Goal: Feedback & Contribution: Contribute content

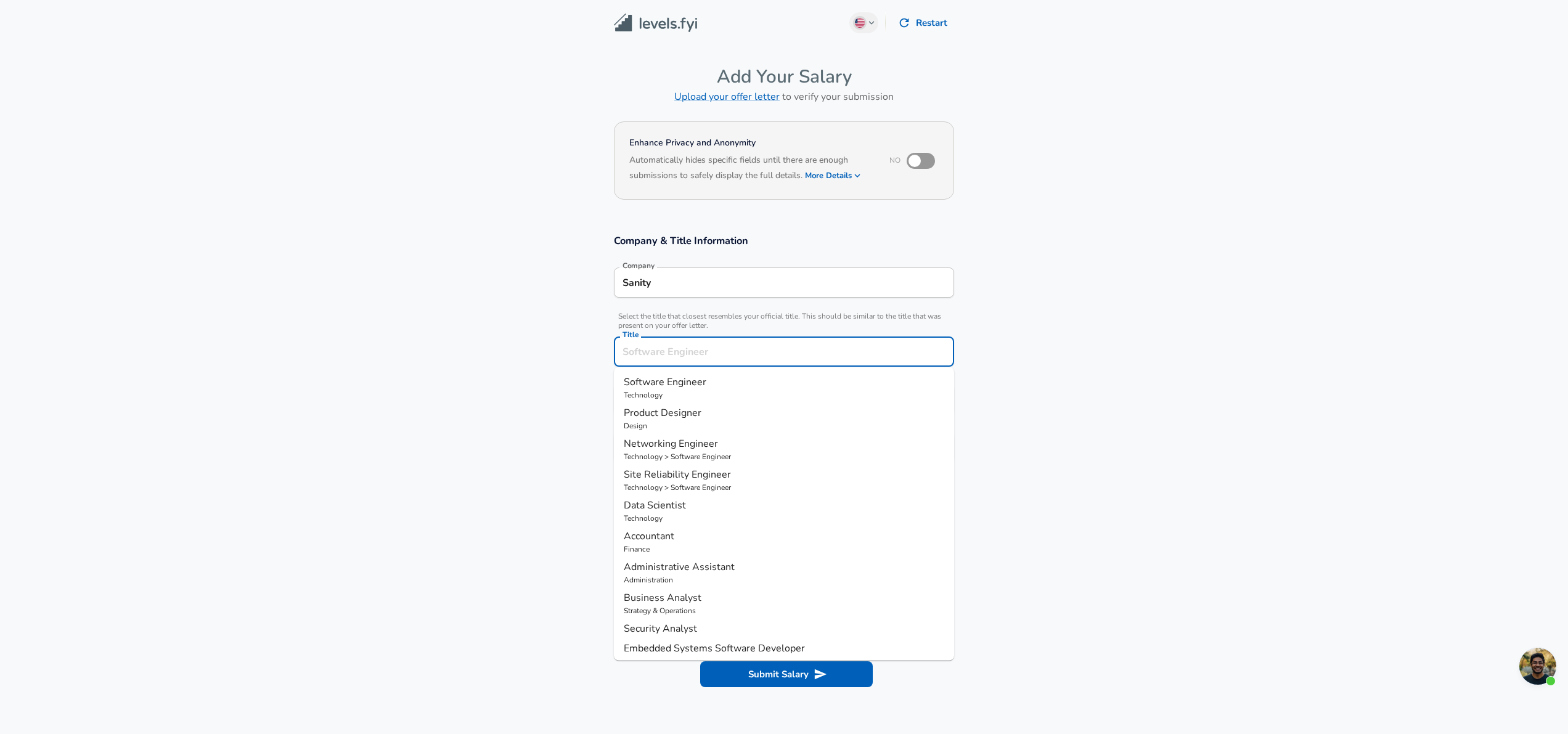
scroll to position [25, 0]
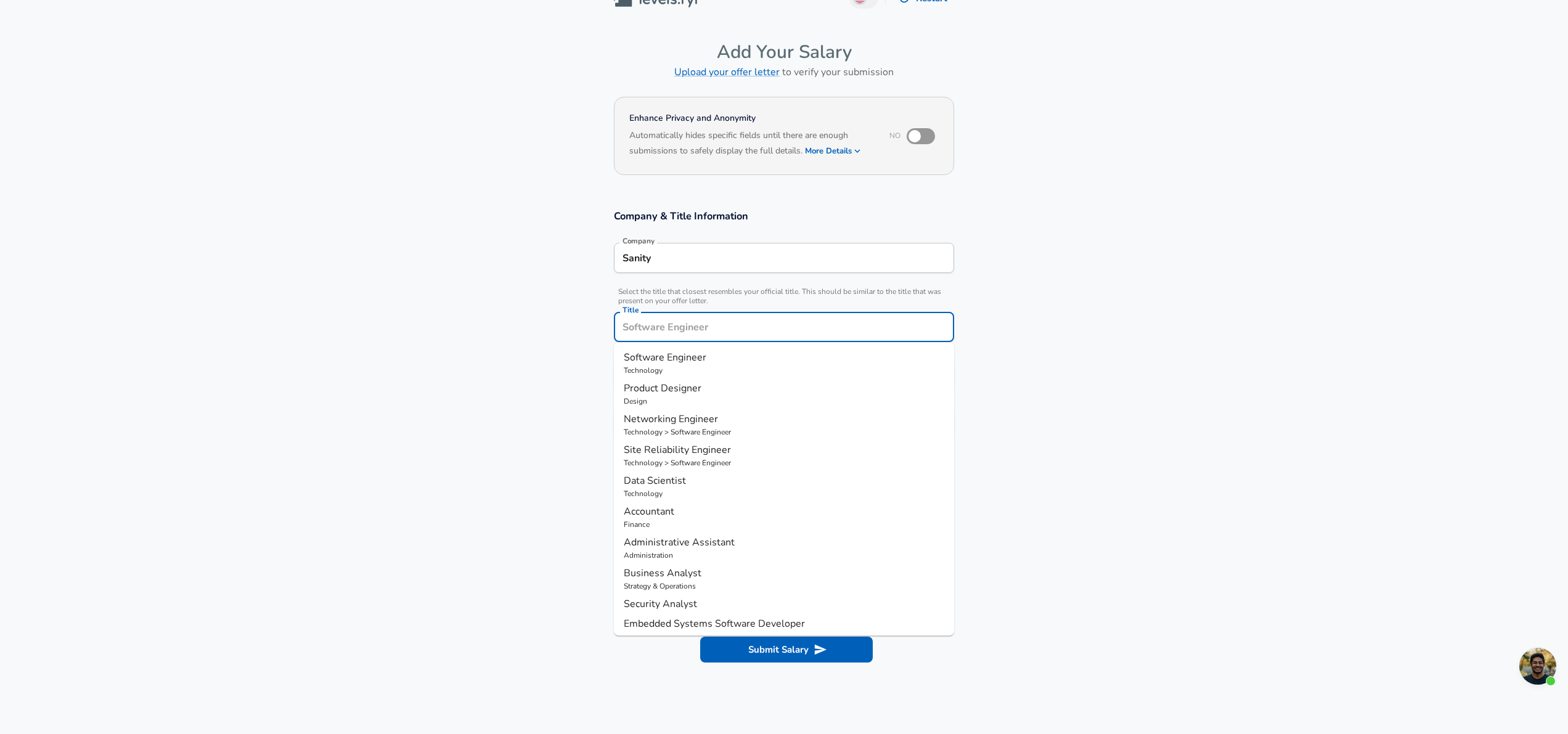
click at [705, 333] on input "Title" at bounding box center [783, 327] width 329 height 19
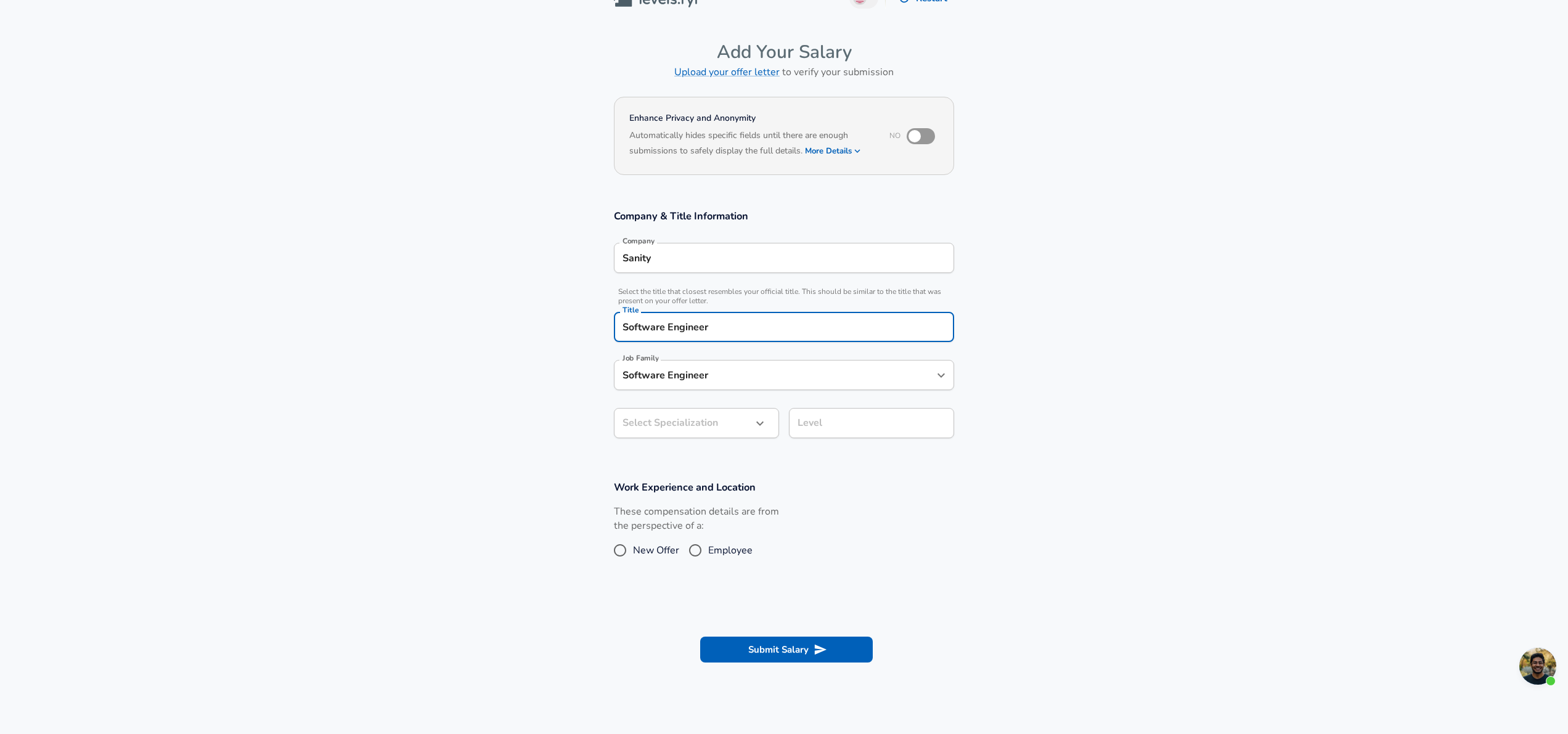
type input "Software Engineer"
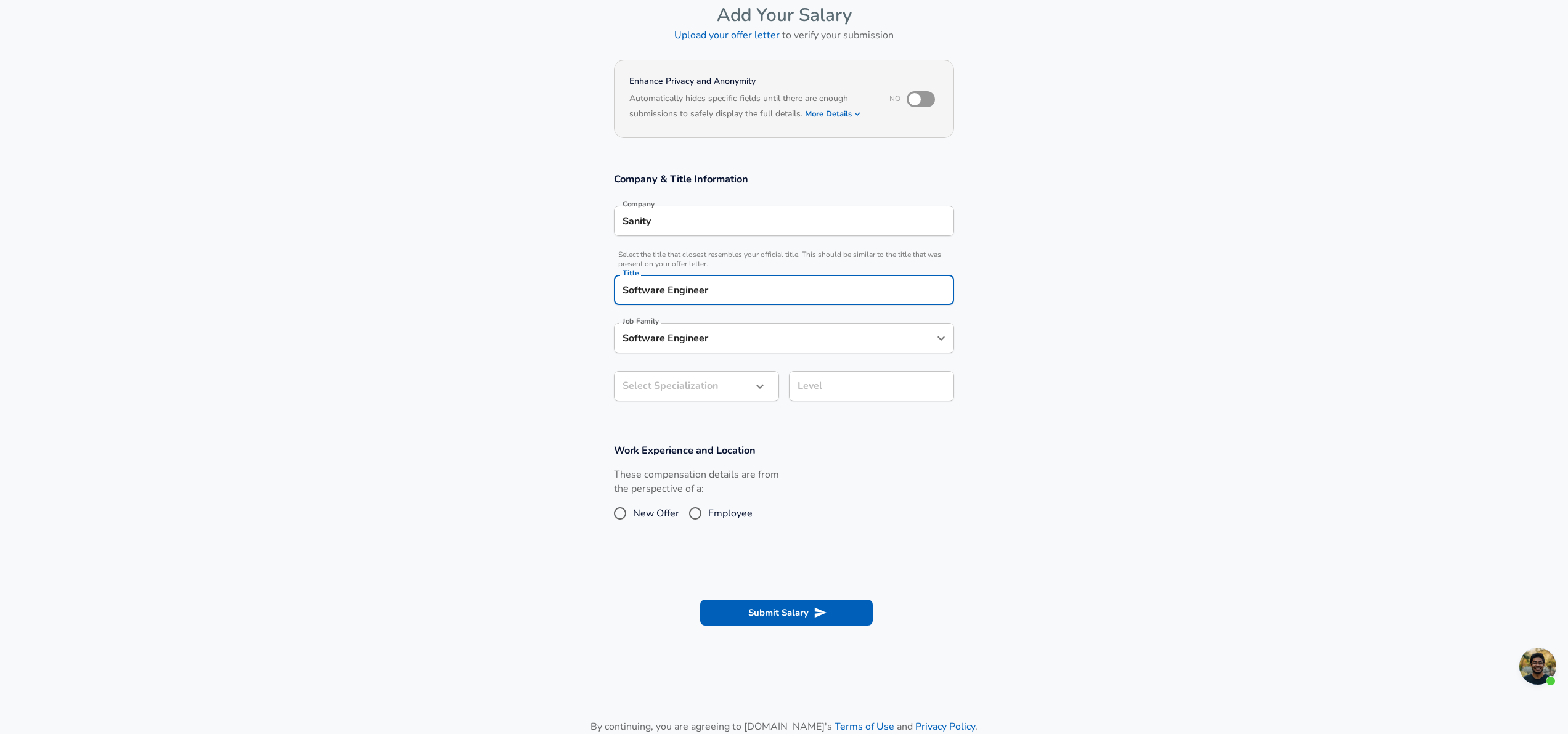
click at [687, 432] on body "English ([GEOGRAPHIC_DATA]) Change Restart Add Your Salary Upload your offer le…" at bounding box center [784, 305] width 1568 height 734
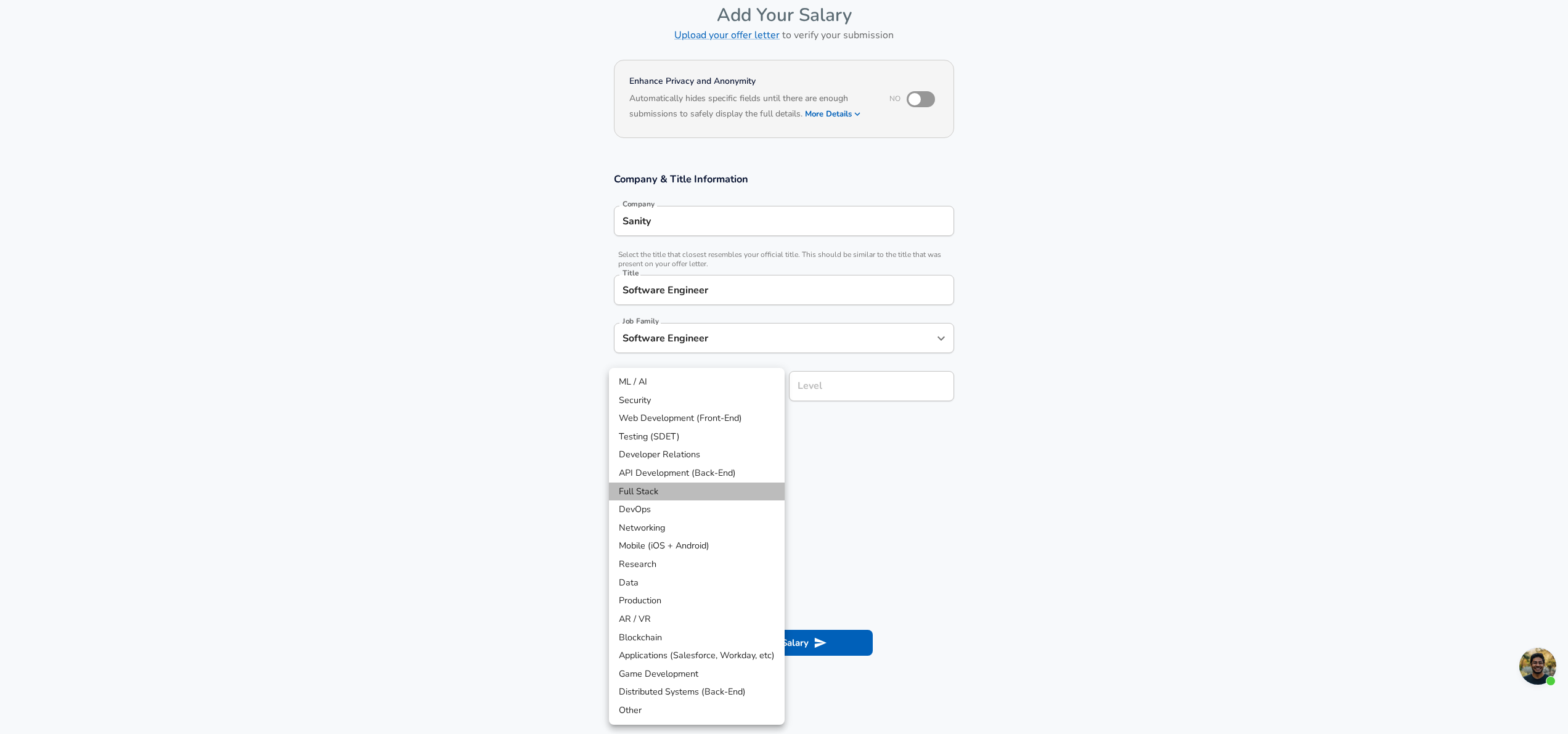
click at [694, 485] on li "Full Stack" at bounding box center [696, 491] width 175 height 18
type input "Full Stack"
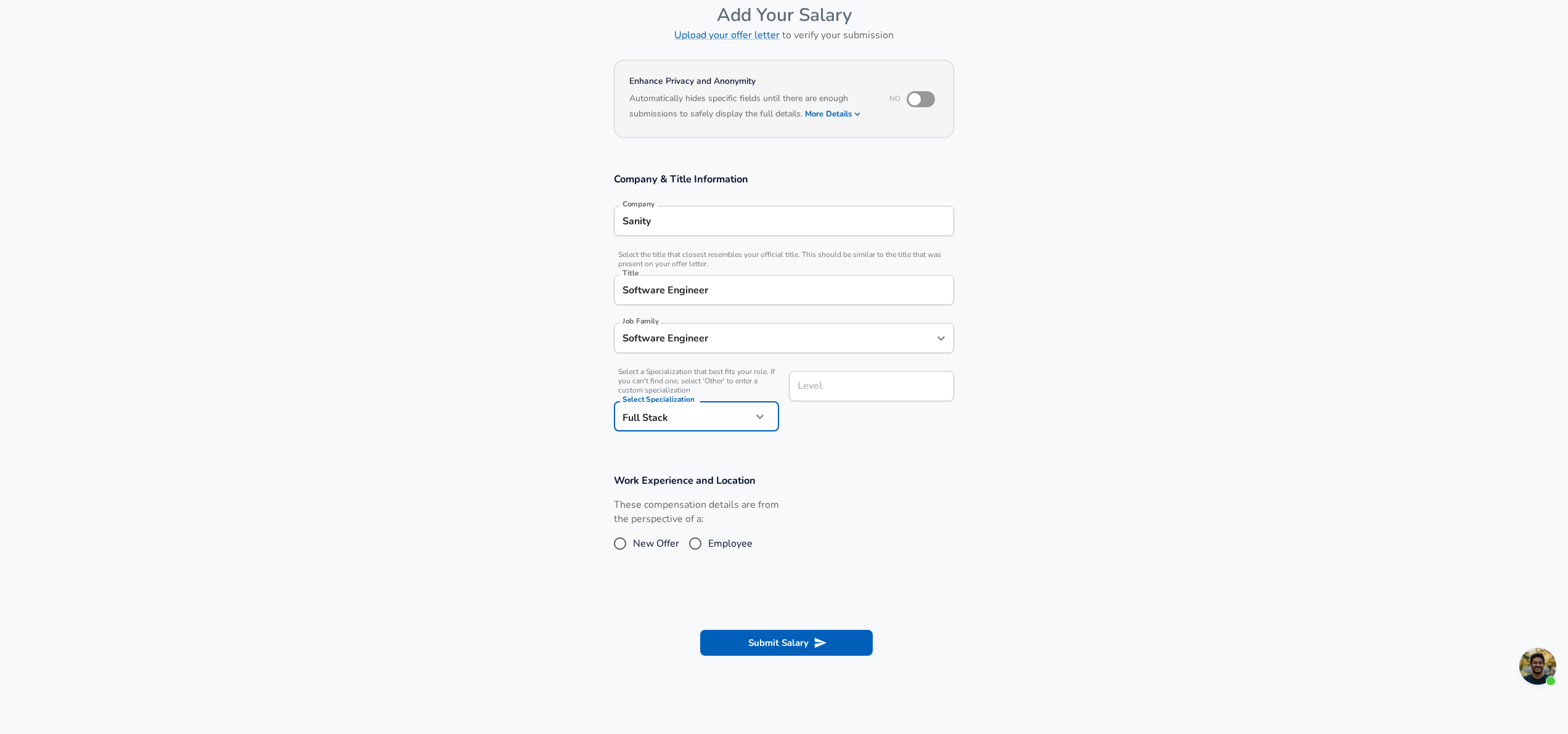
click at [831, 390] on input "Level" at bounding box center [872, 386] width 154 height 19
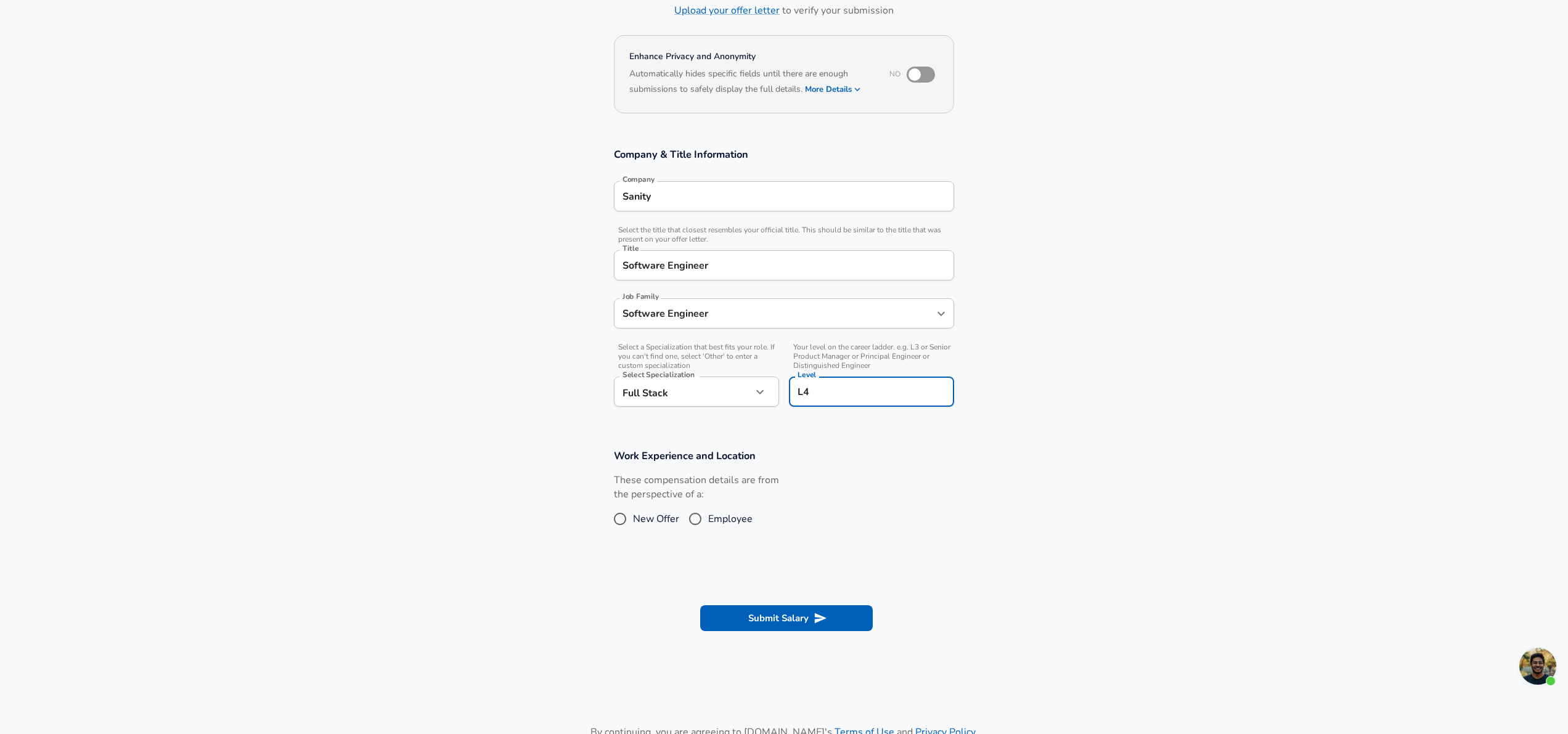
type input "L4"
drag, startPoint x: 622, startPoint y: 517, endPoint x: 642, endPoint y: 534, distance: 26.2
click at [622, 517] on input "New Offer" at bounding box center [619, 519] width 26 height 20
radio input "true"
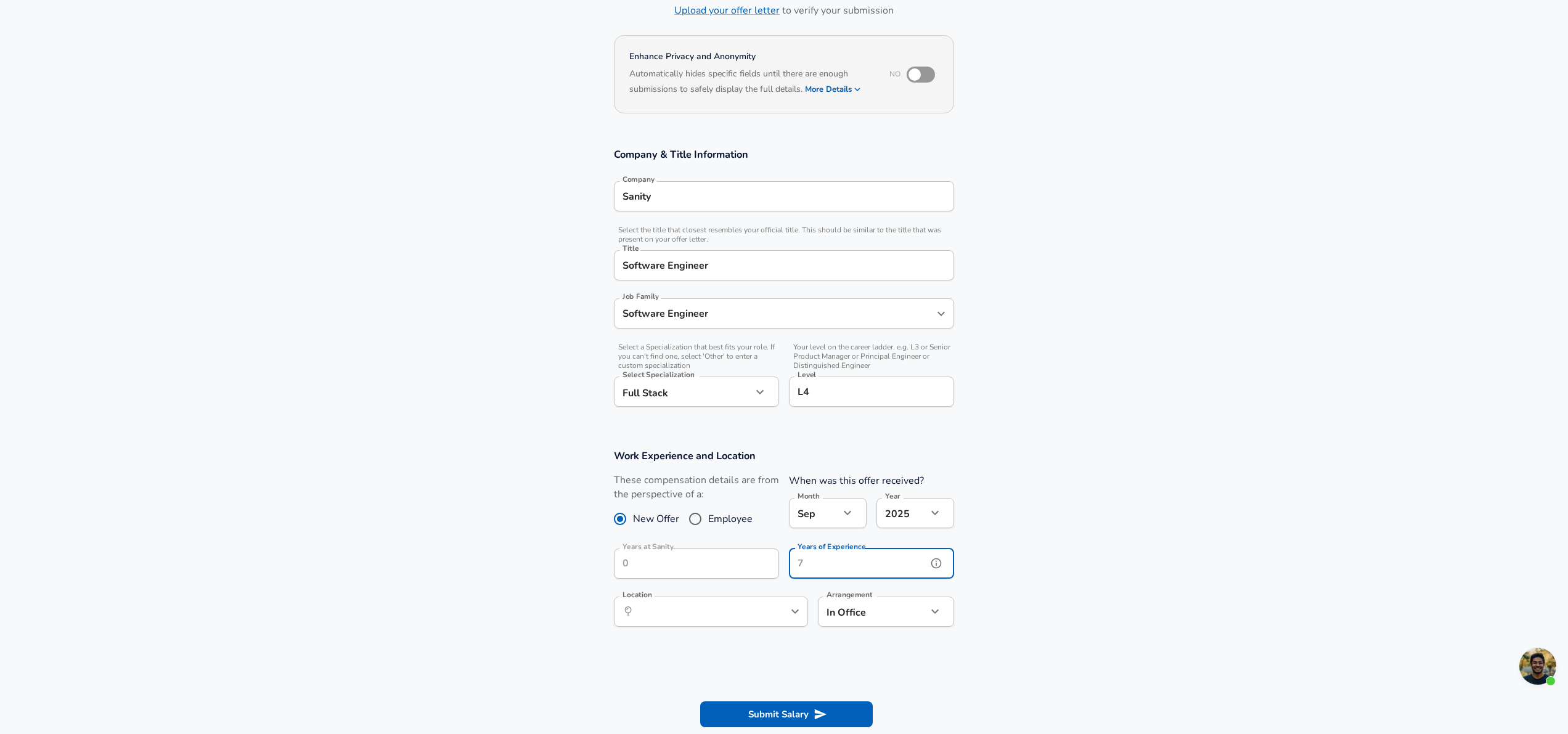
click at [837, 562] on input "Years of Experience" at bounding box center [857, 564] width 138 height 31
type input "13"
type input "R"
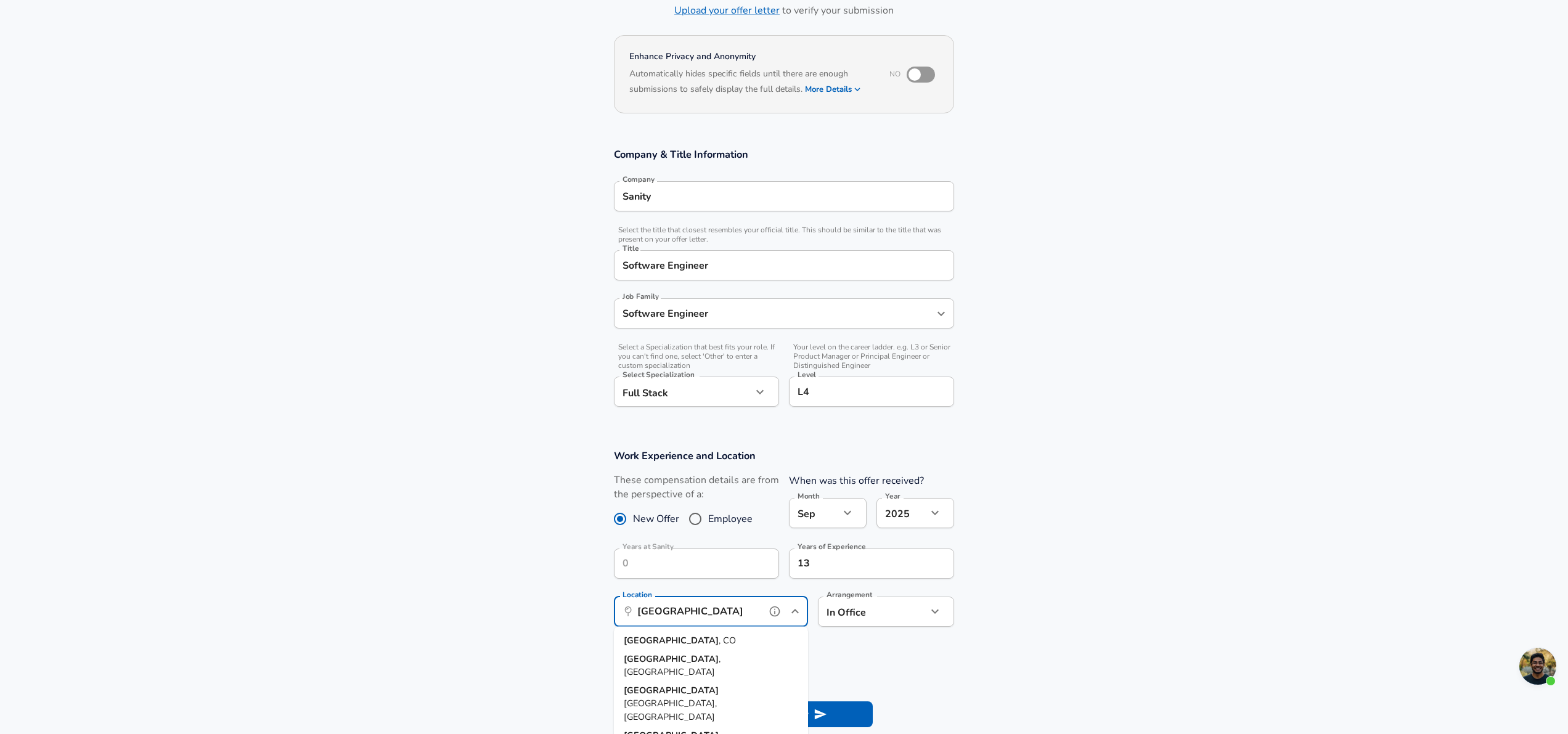
scroll to position [86, 0]
drag, startPoint x: 697, startPoint y: 643, endPoint x: 706, endPoint y: 642, distance: 9.1
click at [697, 643] on li "[GEOGRAPHIC_DATA] , [GEOGRAPHIC_DATA]" at bounding box center [711, 642] width 194 height 18
type input "[GEOGRAPHIC_DATA], [GEOGRAPHIC_DATA]"
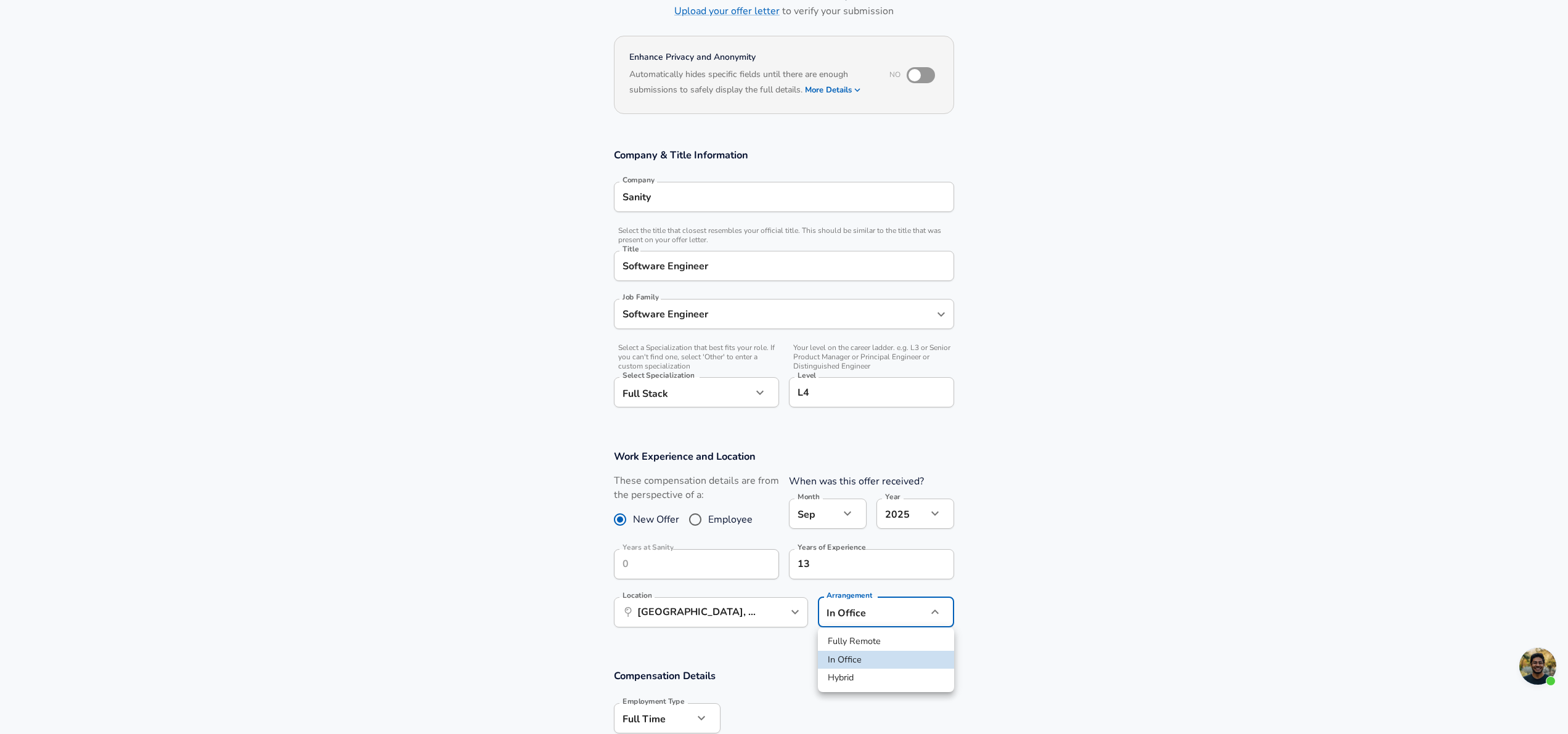
click at [867, 616] on body "English ([GEOGRAPHIC_DATA]) Change Restart Add Your Salary Upload your offer le…" at bounding box center [784, 281] width 1568 height 734
click at [864, 646] on li "Fully Remote" at bounding box center [885, 642] width 136 height 18
type input "remote"
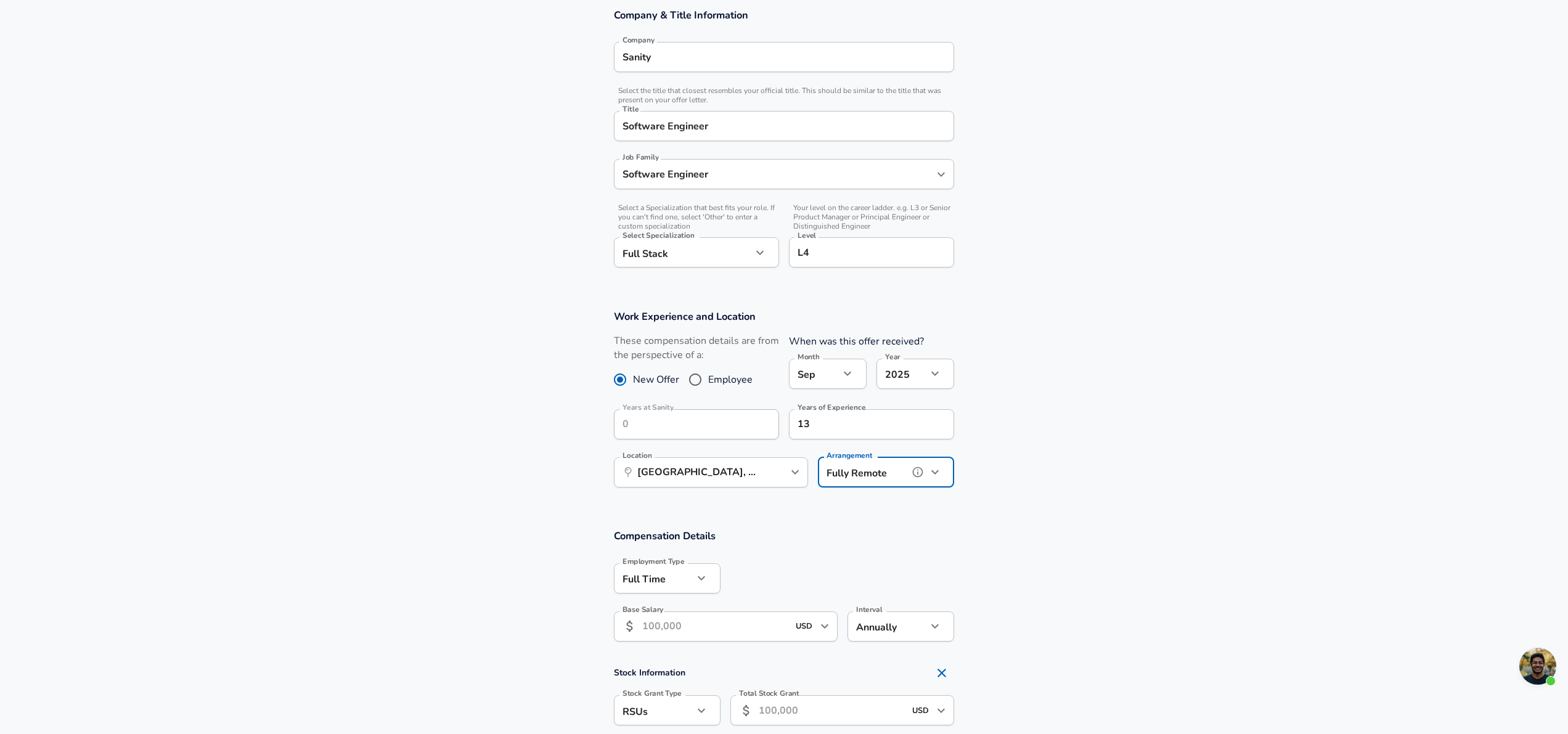
scroll to position [243, 0]
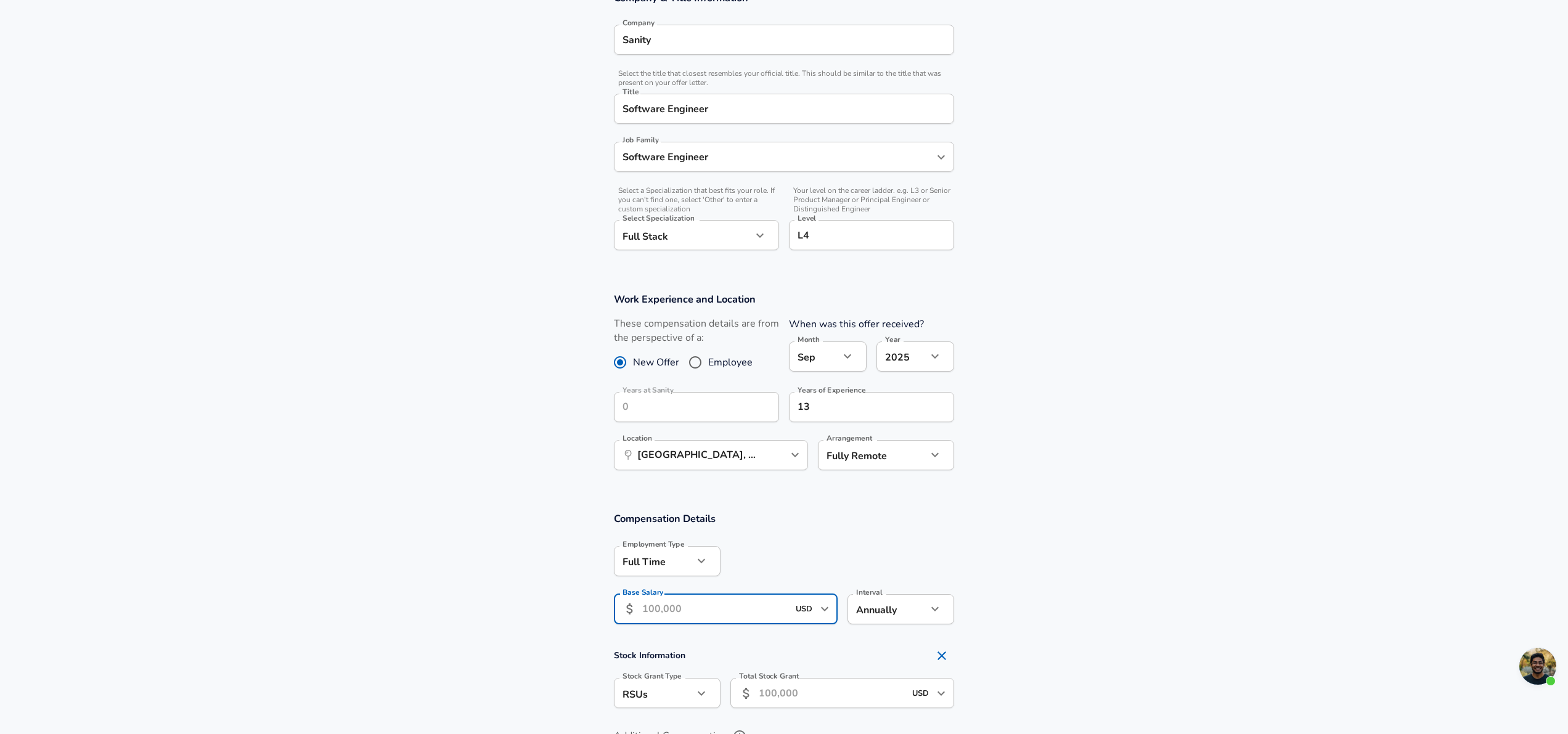
click at [714, 619] on input "Base Salary" at bounding box center [714, 610] width 146 height 31
type input "190,000"
click at [1027, 540] on section "Compensation Details Employment Type [DEMOGRAPHIC_DATA] full_time Employment Ty…" at bounding box center [784, 572] width 1568 height 121
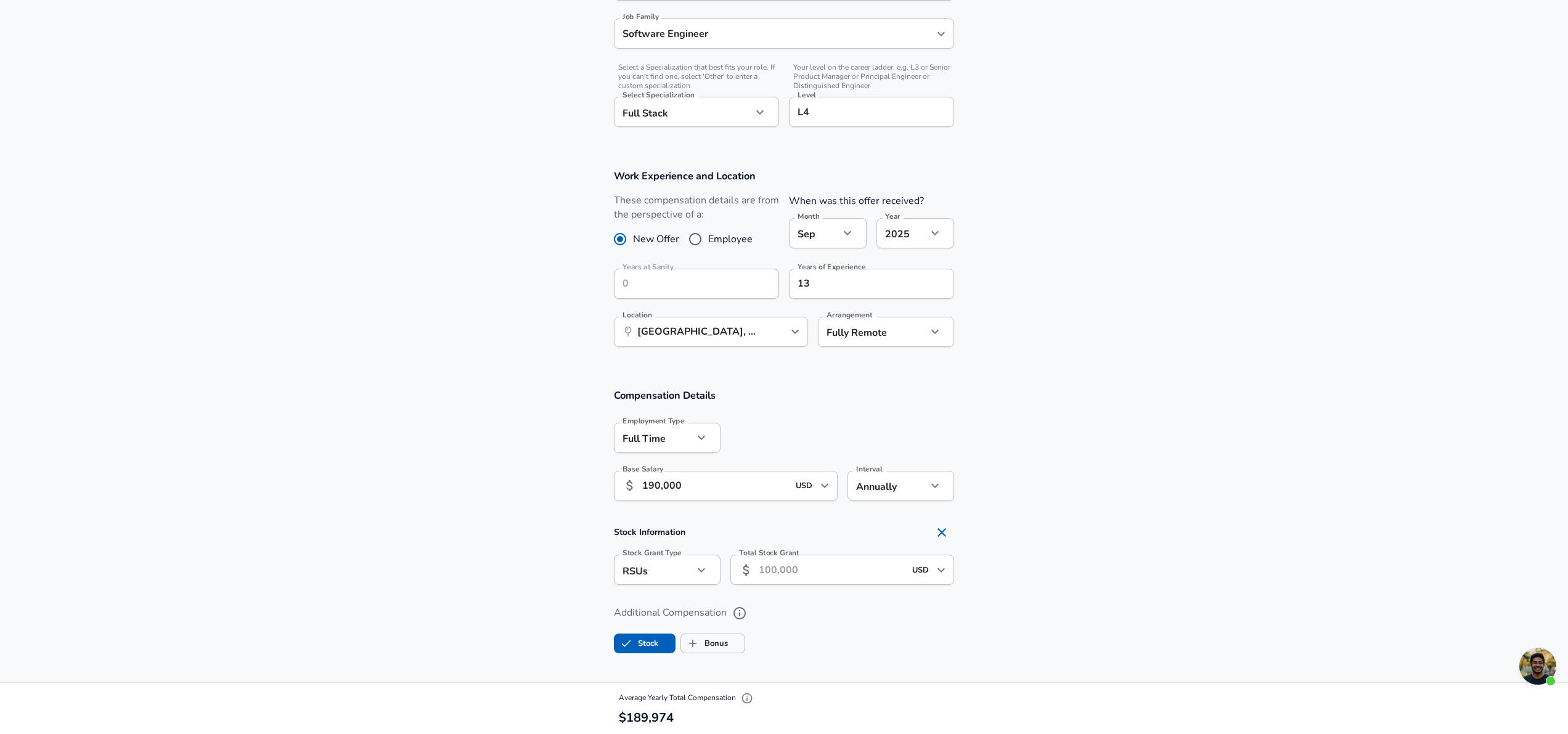
scroll to position [367, 0]
click at [626, 368] on body "English ([GEOGRAPHIC_DATA]) Change Restart Add Your Salary Upload your offer le…" at bounding box center [784, 0] width 1568 height 734
drag, startPoint x: 658, startPoint y: 601, endPoint x: 714, endPoint y: 596, distance: 56.2
click at [658, 601] on li "Options" at bounding box center [667, 598] width 107 height 18
type input "option"
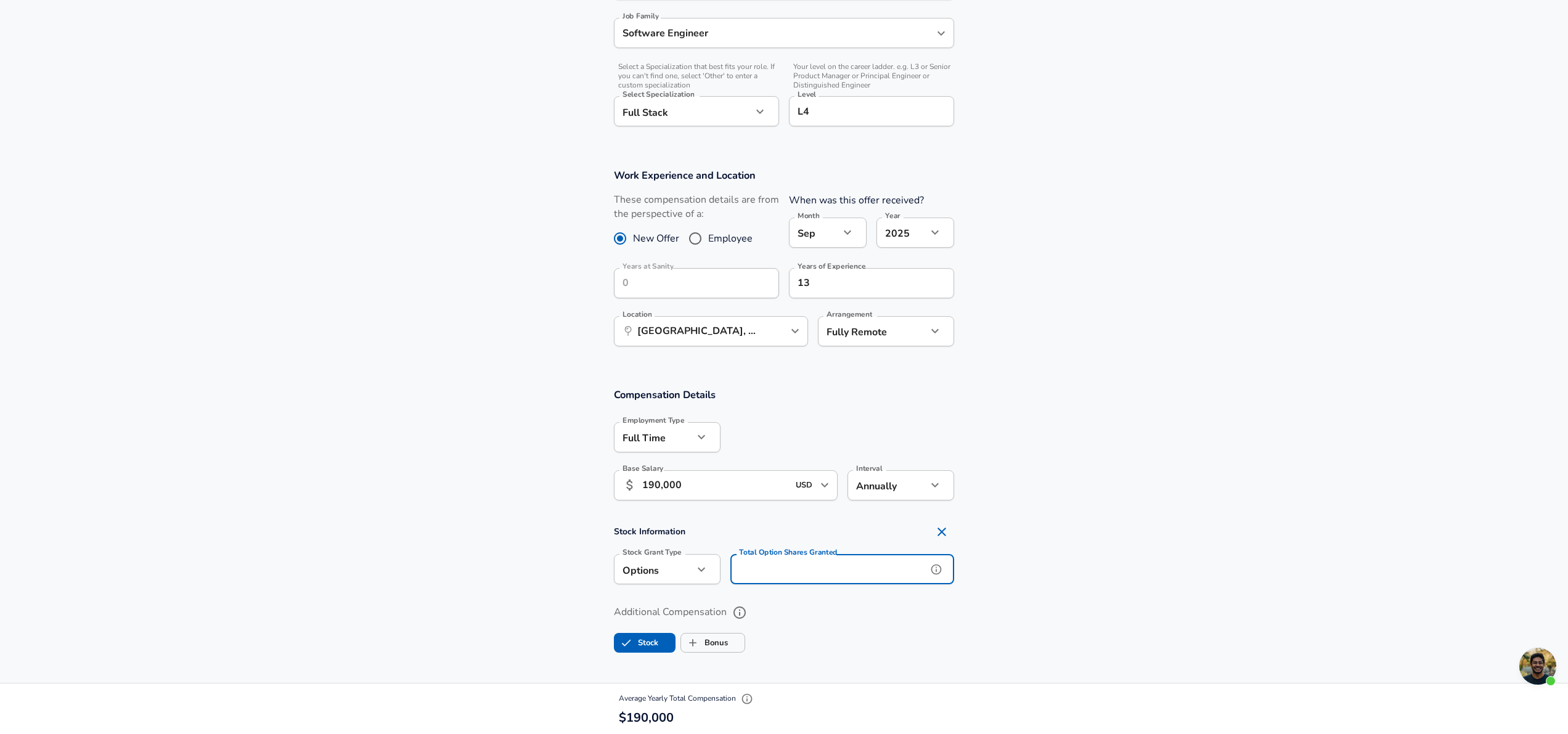
drag, startPoint x: 795, startPoint y: 568, endPoint x: 842, endPoint y: 565, distance: 47.1
click at [795, 568] on input "Total Option Shares Granted" at bounding box center [829, 570] width 196 height 31
type input "25,000"
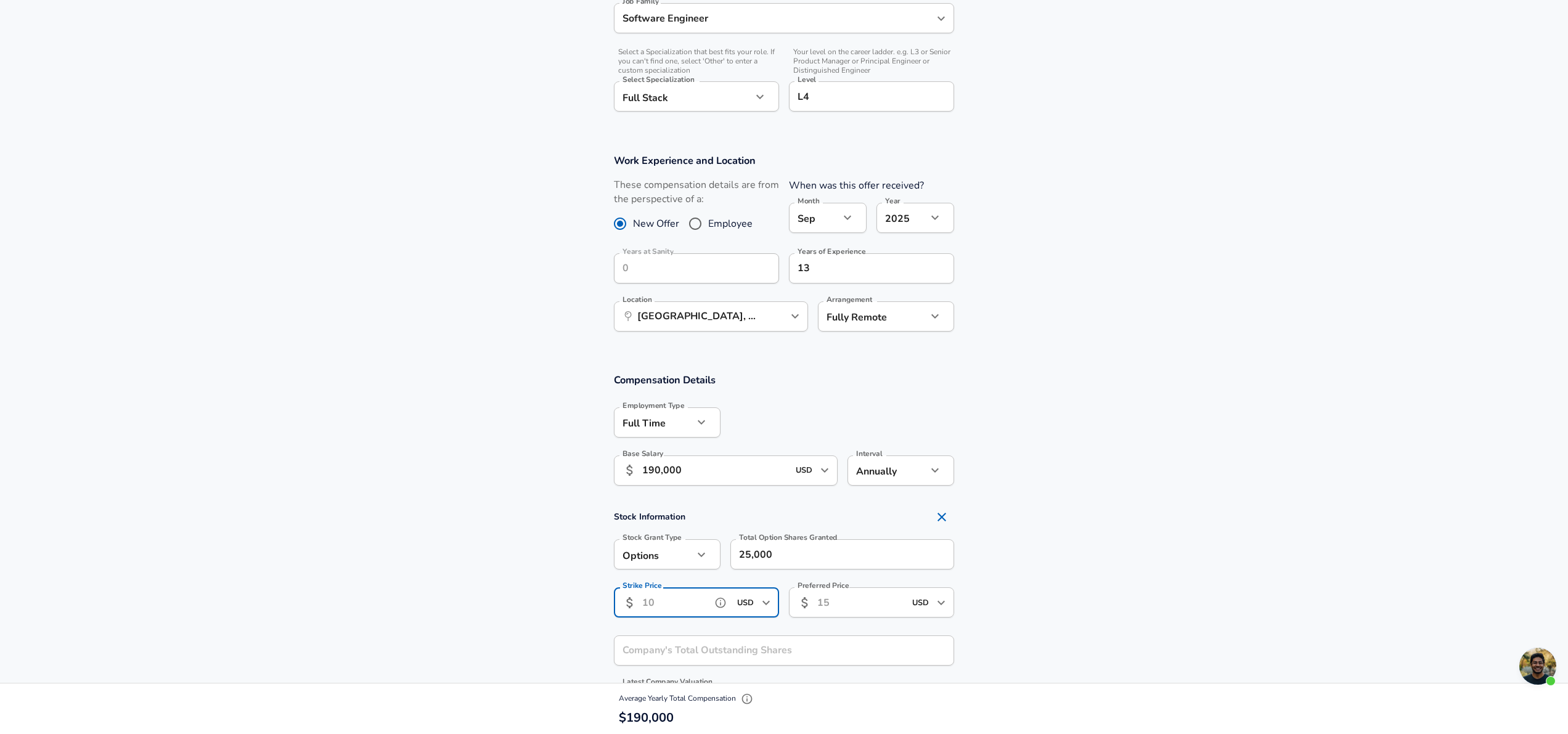
scroll to position [382, 0]
type input "0.99"
click at [1184, 530] on section "Stock Information Stock Grant Type Options option Stock Grant Type Total Option…" at bounding box center [784, 646] width 1568 height 284
click at [886, 598] on div "​ USD ​ Preferred Price" at bounding box center [871, 602] width 165 height 31
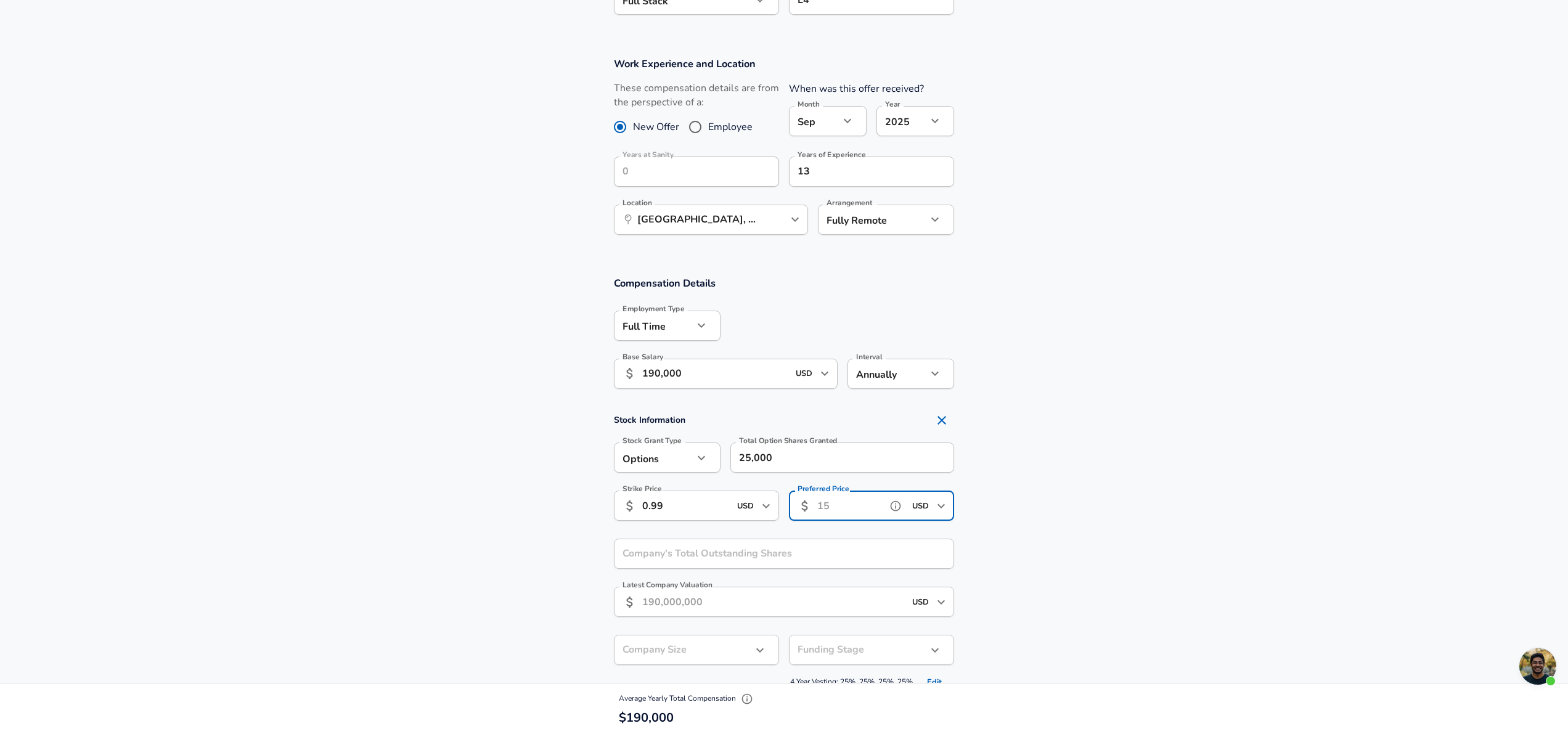
scroll to position [479, 0]
click at [748, 544] on div "Stock Information Stock Grant Type Options option Stock Grant Type Total Option…" at bounding box center [784, 549] width 370 height 284
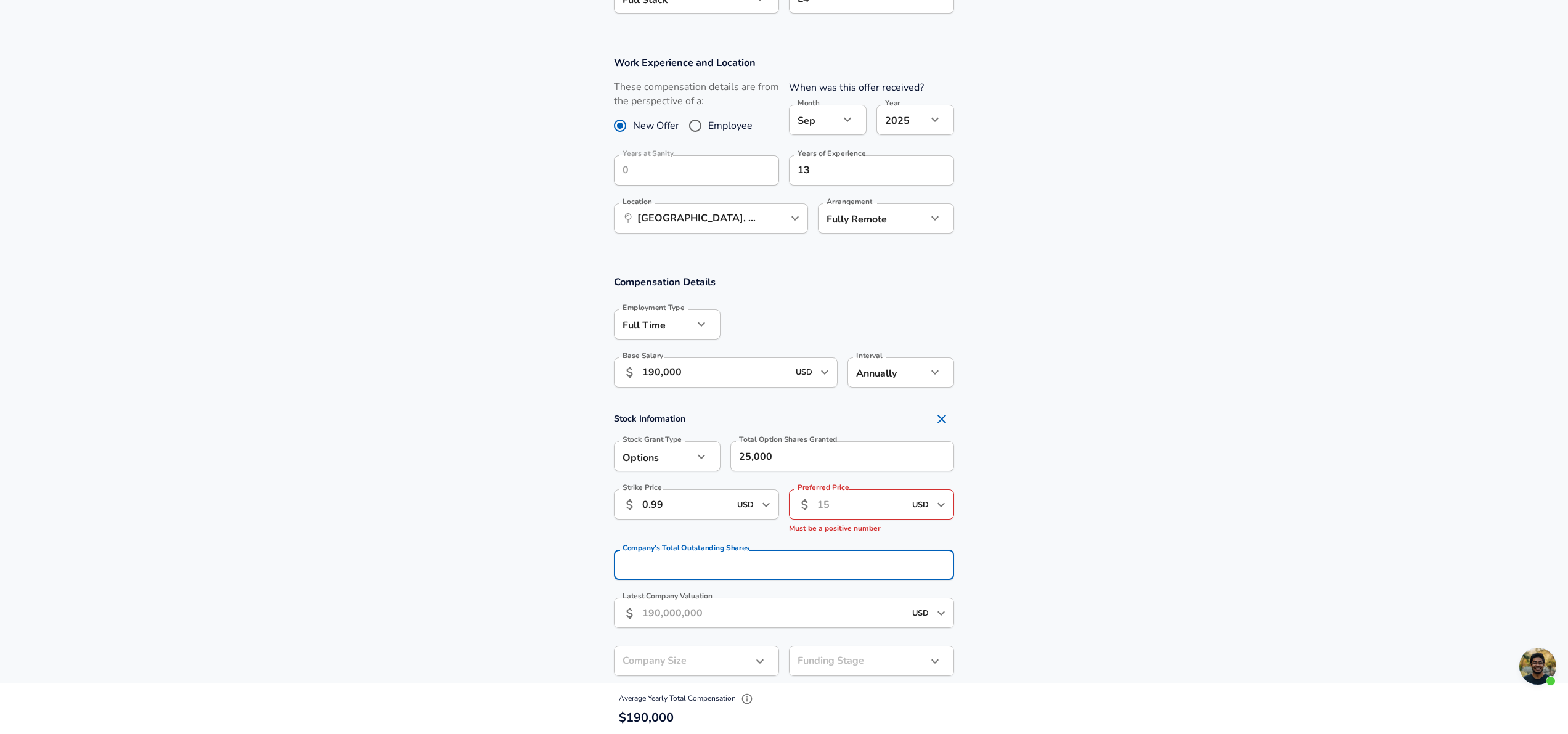
click at [1082, 529] on section "Stock Information Stock Grant Type Options option Stock Grant Type Total Option…" at bounding box center [784, 555] width 1568 height 296
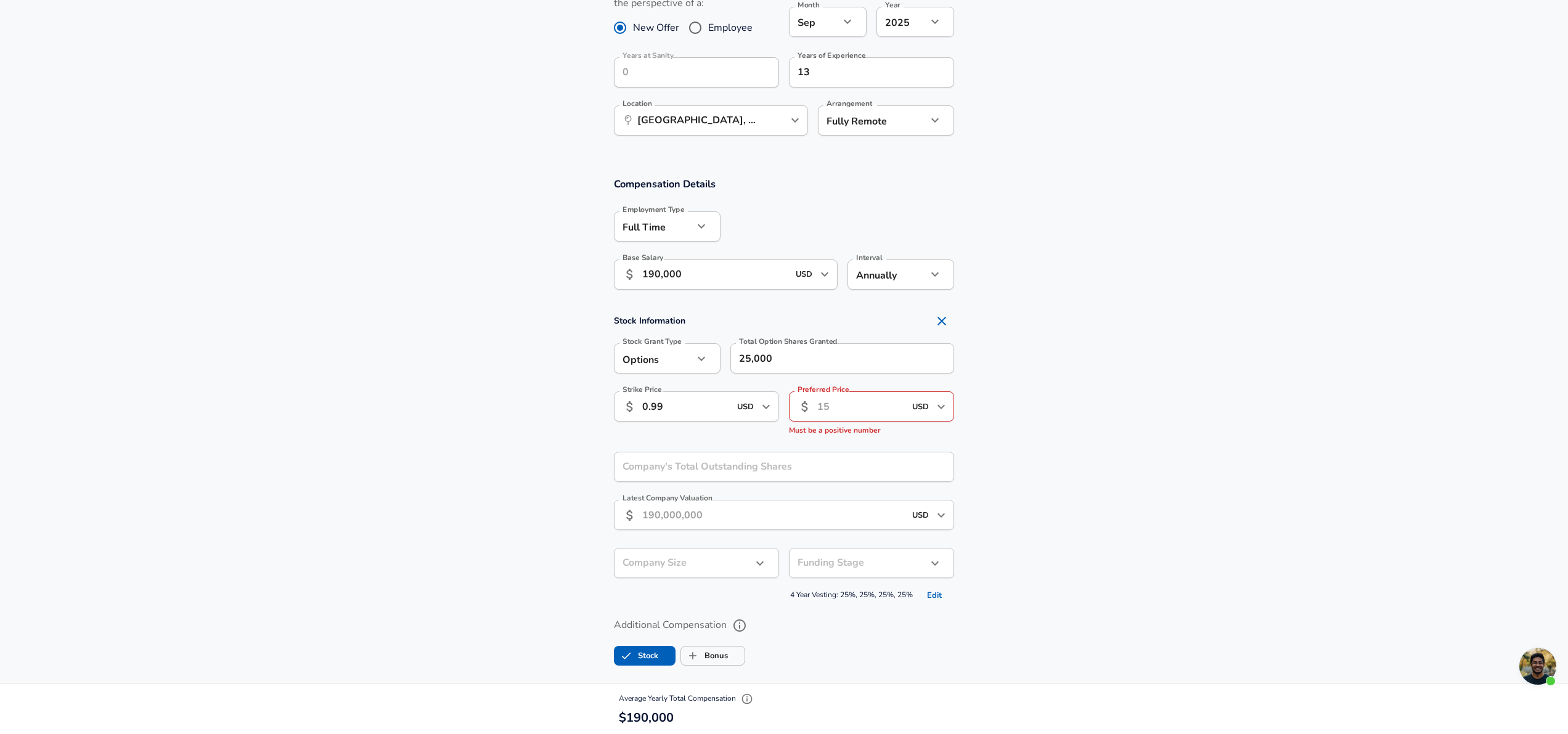
scroll to position [583, 0]
drag, startPoint x: 1084, startPoint y: 442, endPoint x: 1037, endPoint y: 430, distance: 48.5
click at [1068, 438] on section "Stock Information Stock Grant Type Options option Stock Grant Type Total Option…" at bounding box center [784, 451] width 1568 height 296
click at [864, 403] on input "Preferred Price" at bounding box center [849, 401] width 64 height 31
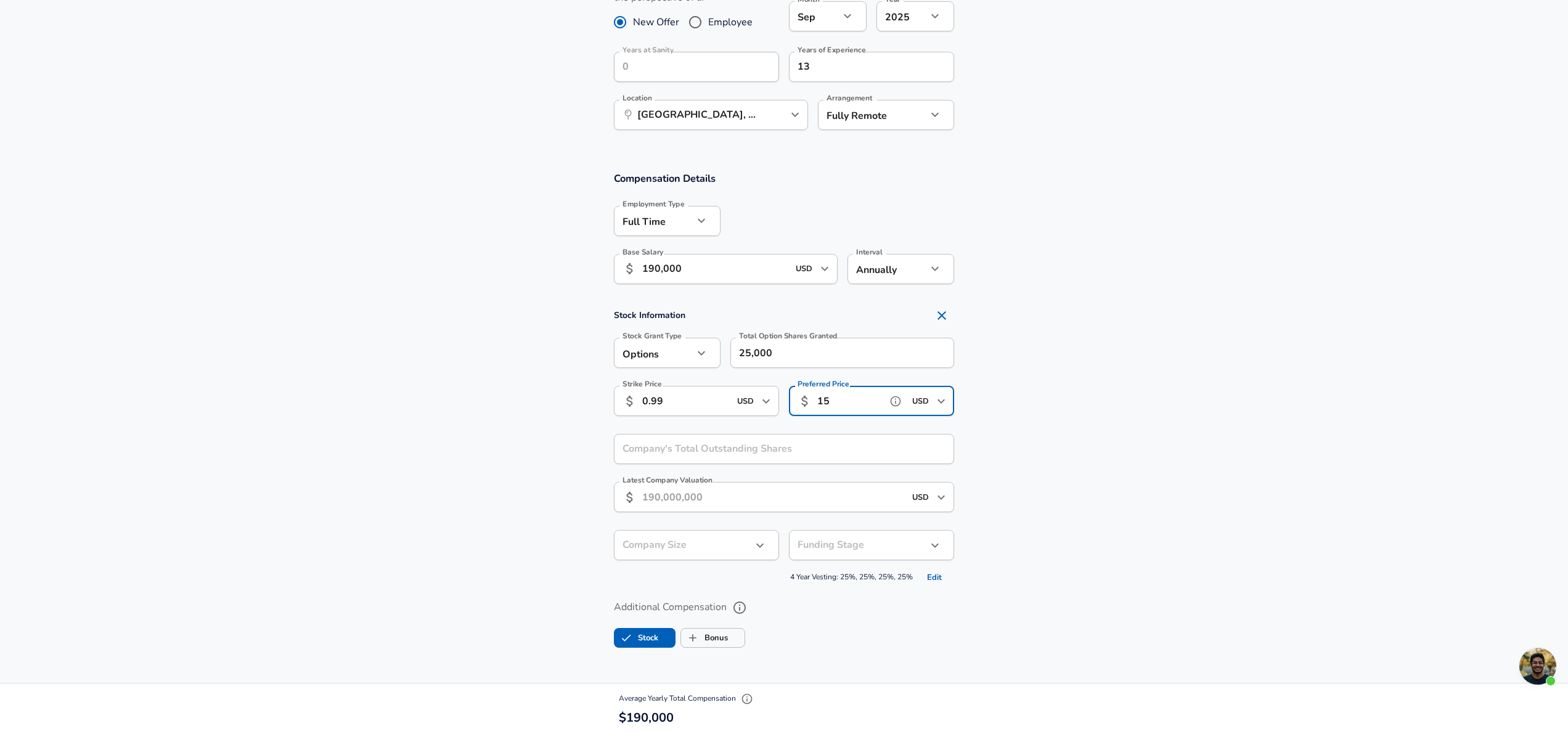
type input "15"
click at [1015, 395] on section "Stock Information Stock Grant Type Options option Stock Grant Type Total Option…" at bounding box center [784, 445] width 1568 height 284
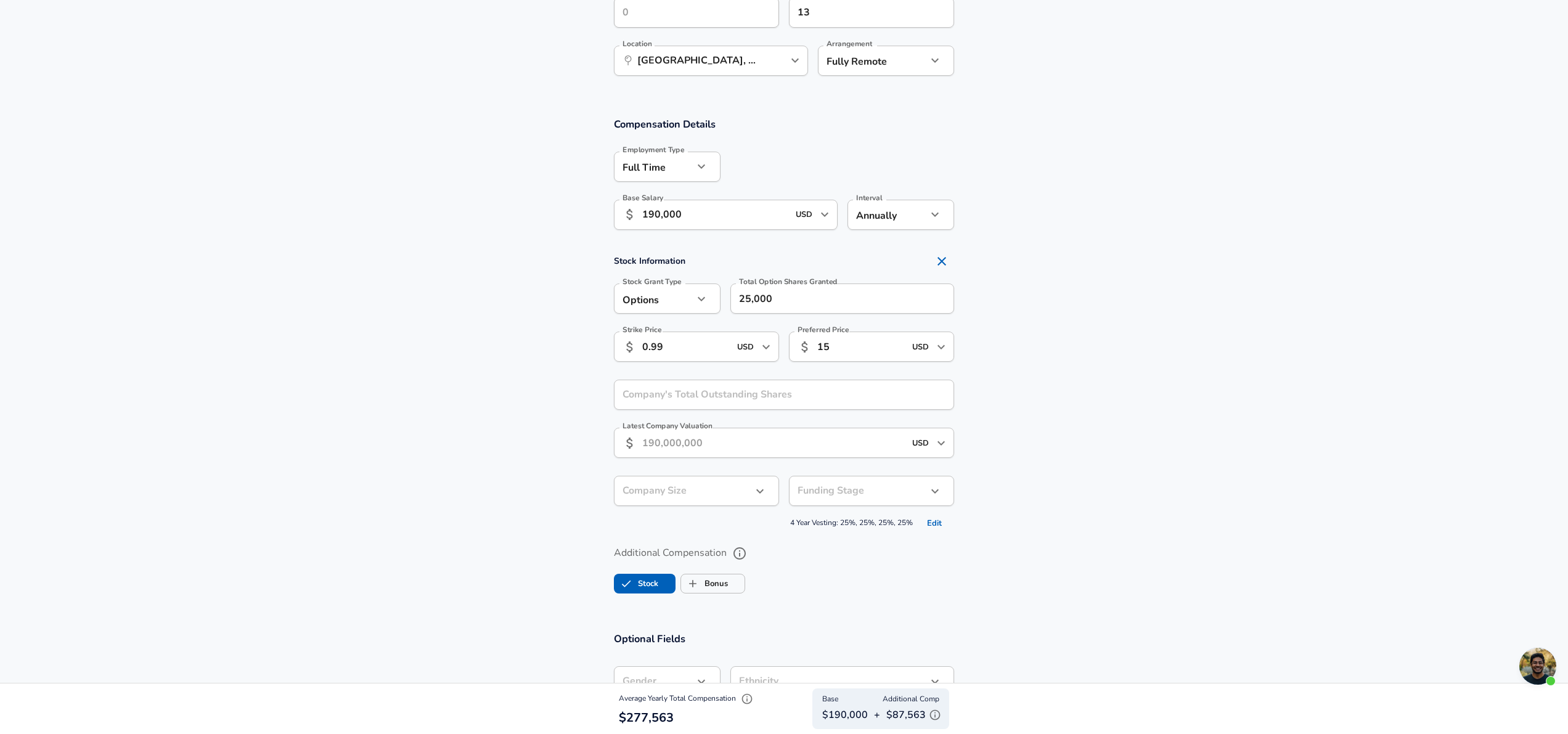
scroll to position [642, 0]
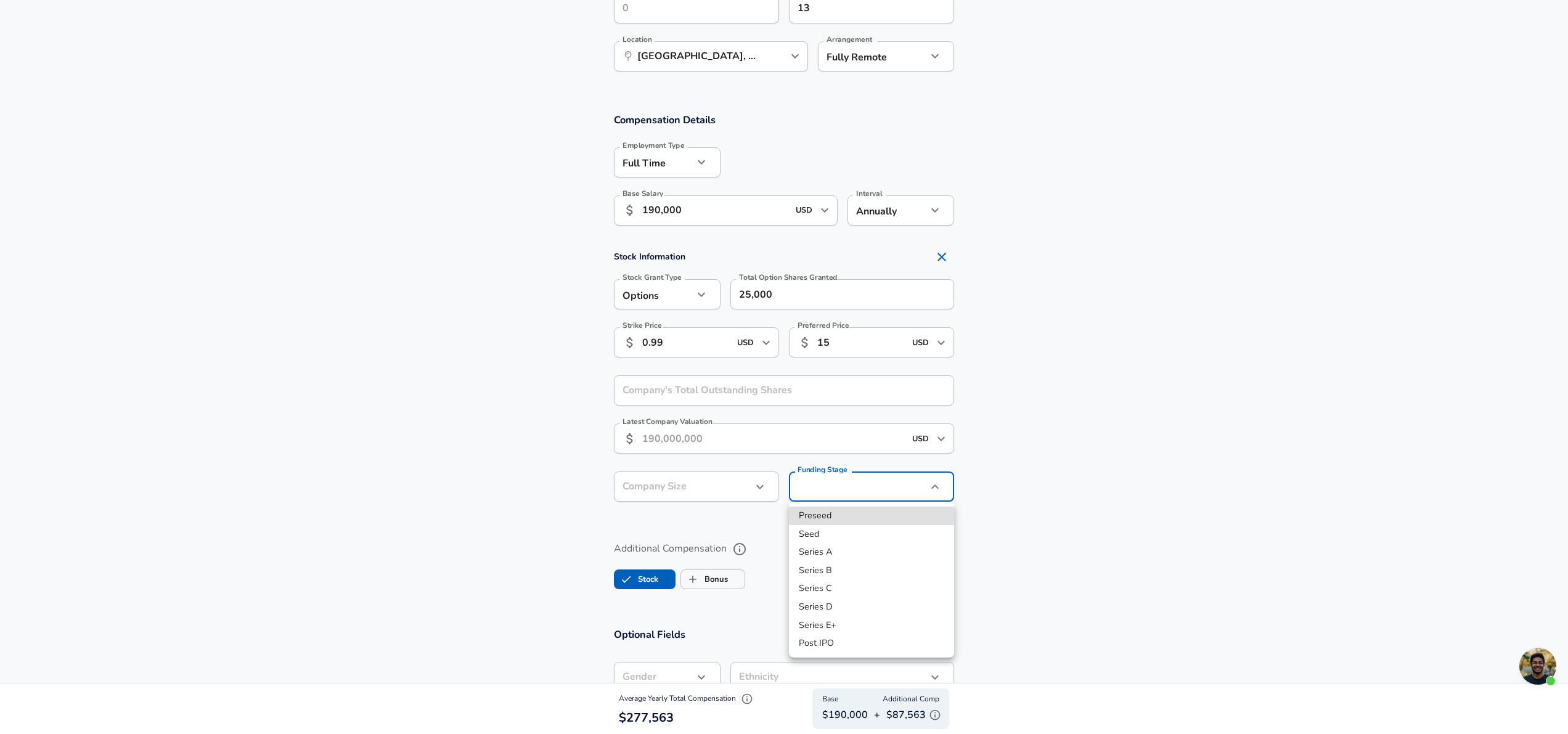
drag, startPoint x: 836, startPoint y: 589, endPoint x: 895, endPoint y: 593, distance: 59.1
click at [836, 589] on li "Series C" at bounding box center [871, 588] width 165 height 18
type input "series_c"
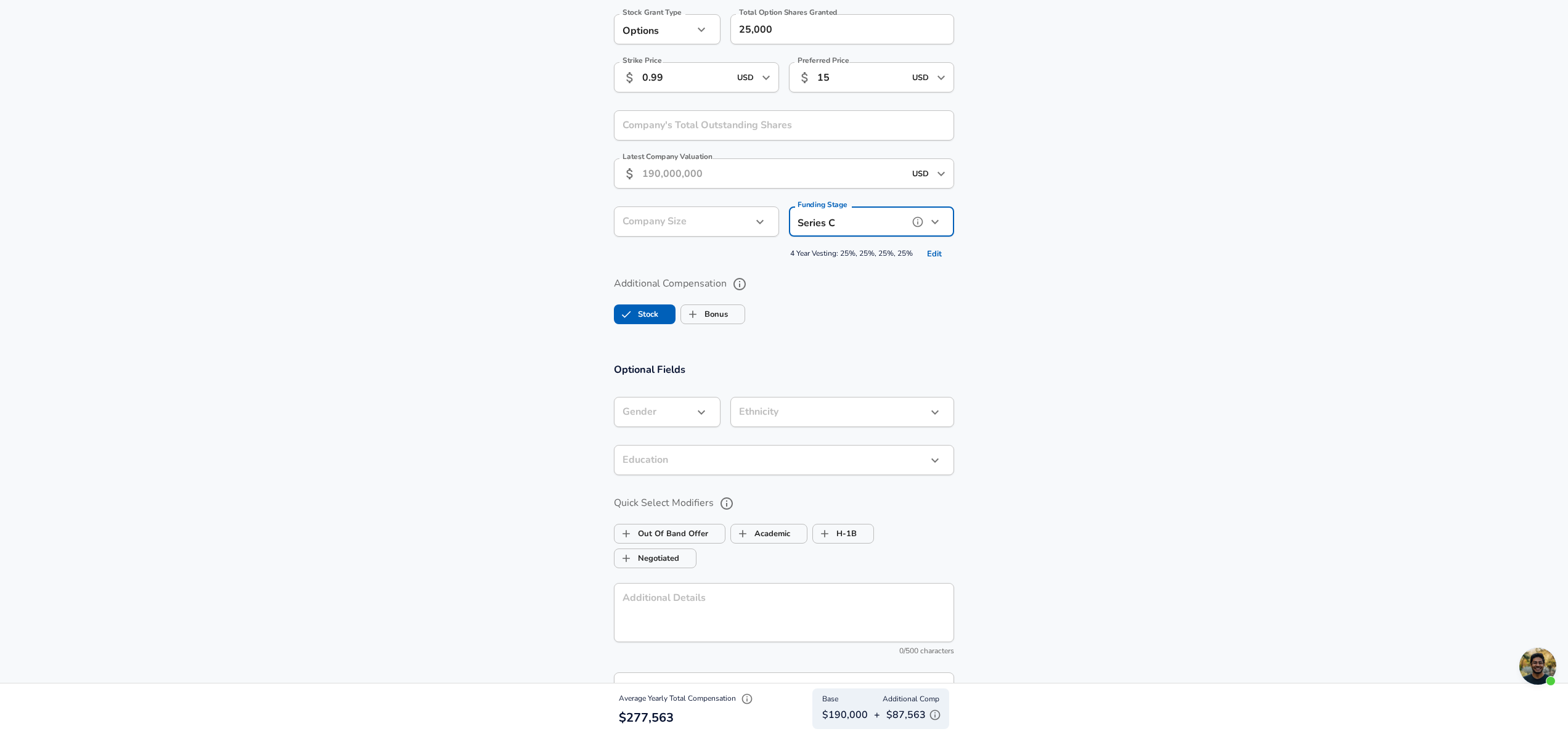
scroll to position [912, 0]
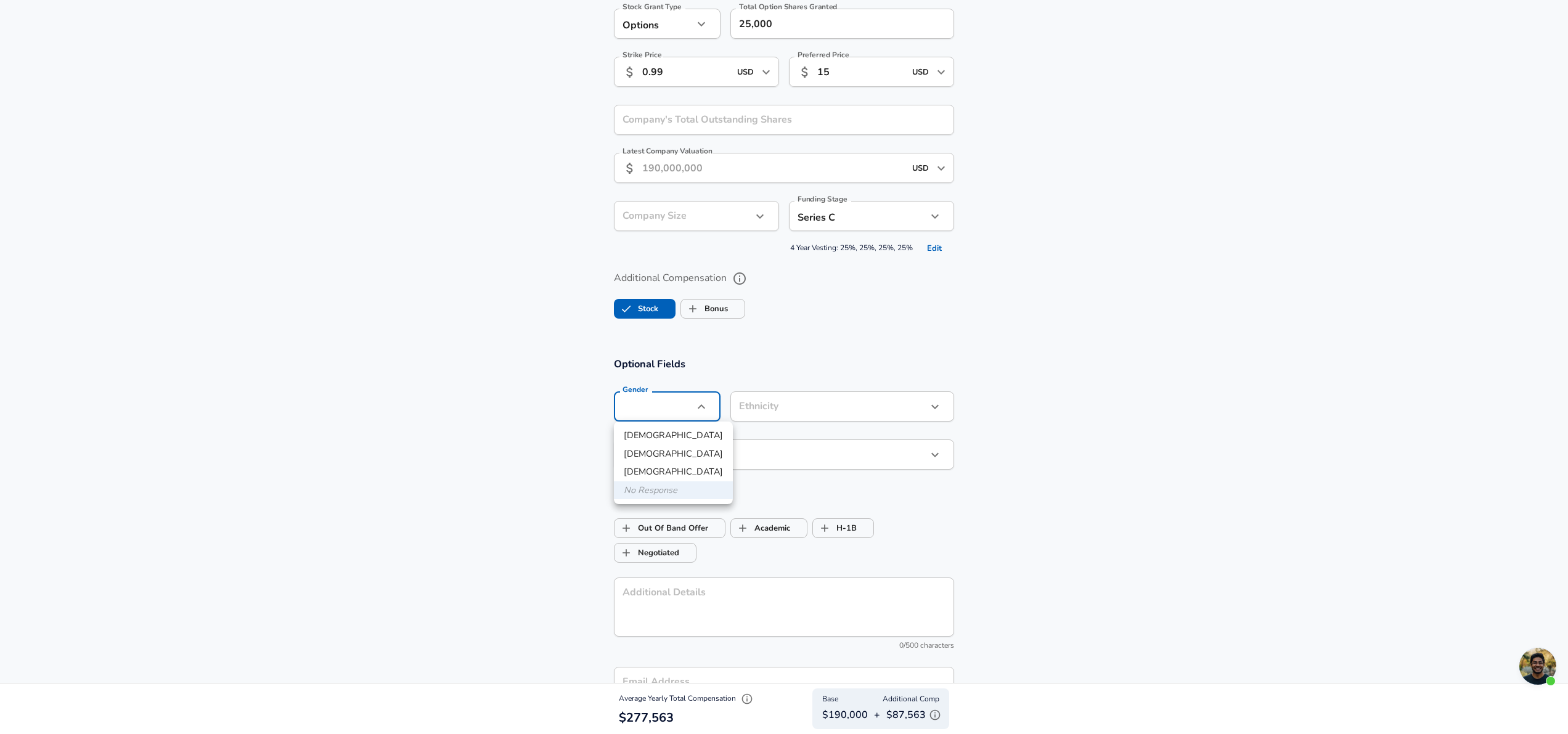
click at [653, 434] on li "[DEMOGRAPHIC_DATA]" at bounding box center [673, 436] width 119 height 18
type input "[DEMOGRAPHIC_DATA]"
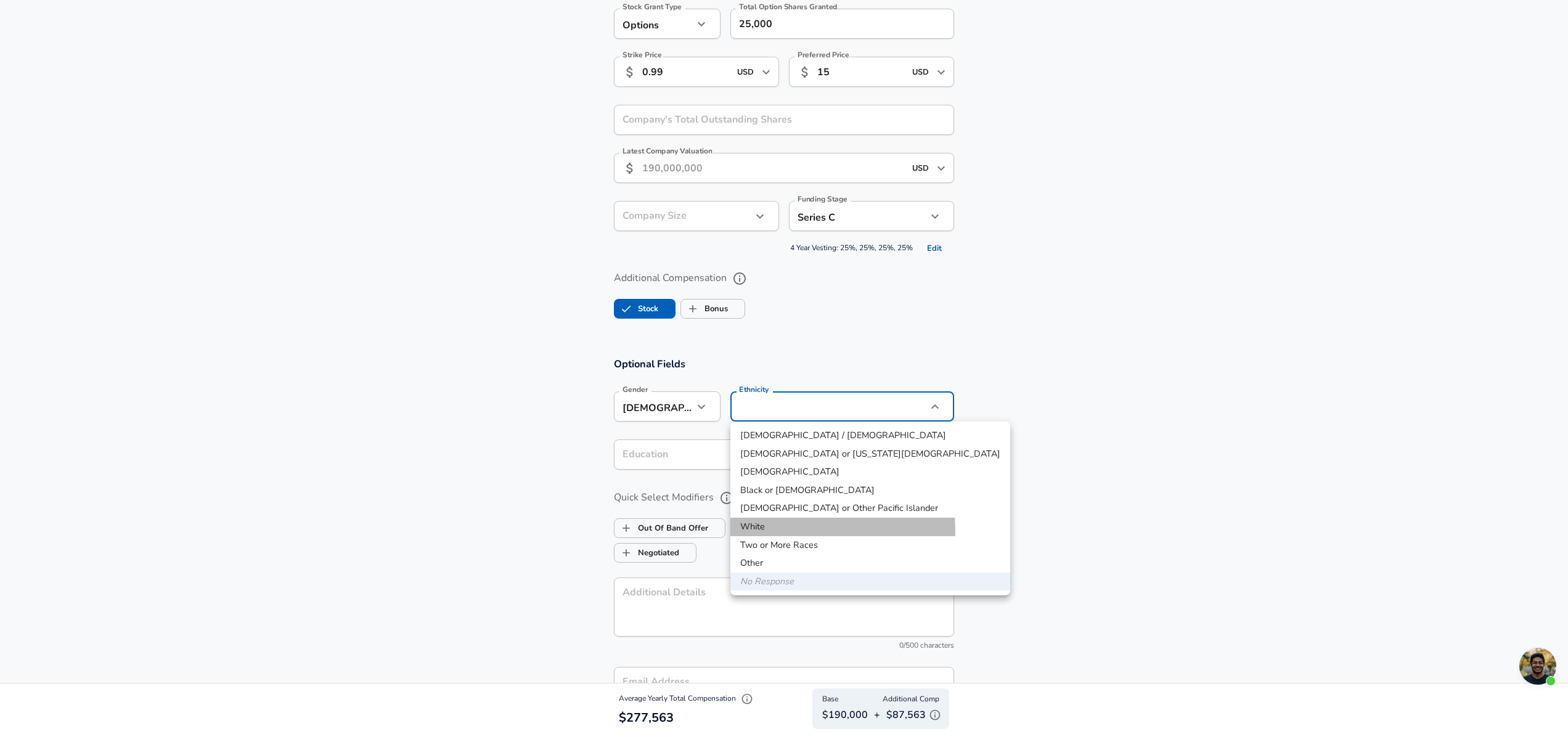
click at [781, 532] on li "White" at bounding box center [871, 526] width 280 height 18
type input "White"
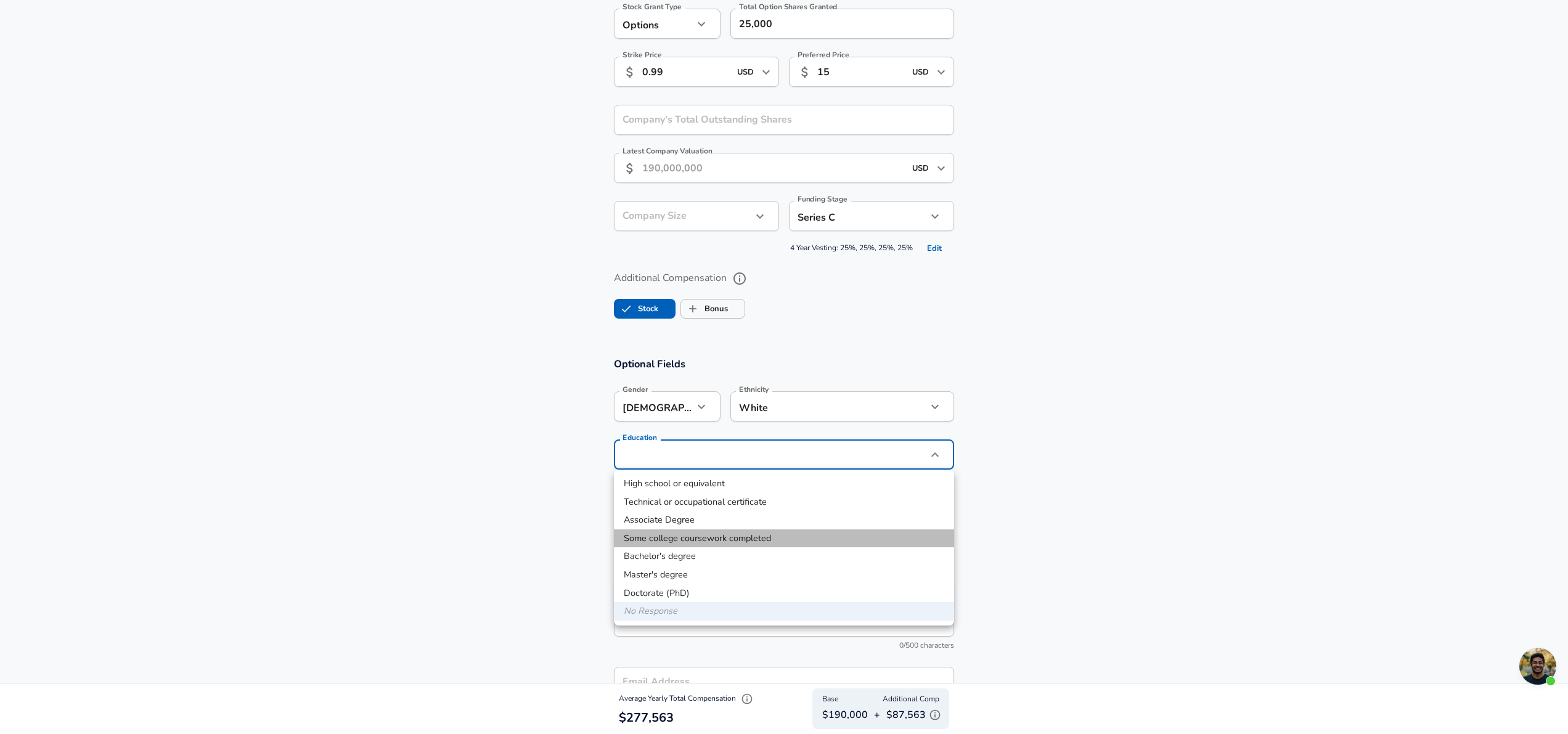
click at [712, 535] on li "Some college coursework completed" at bounding box center [783, 539] width 340 height 18
type input "Some college coursework completed"
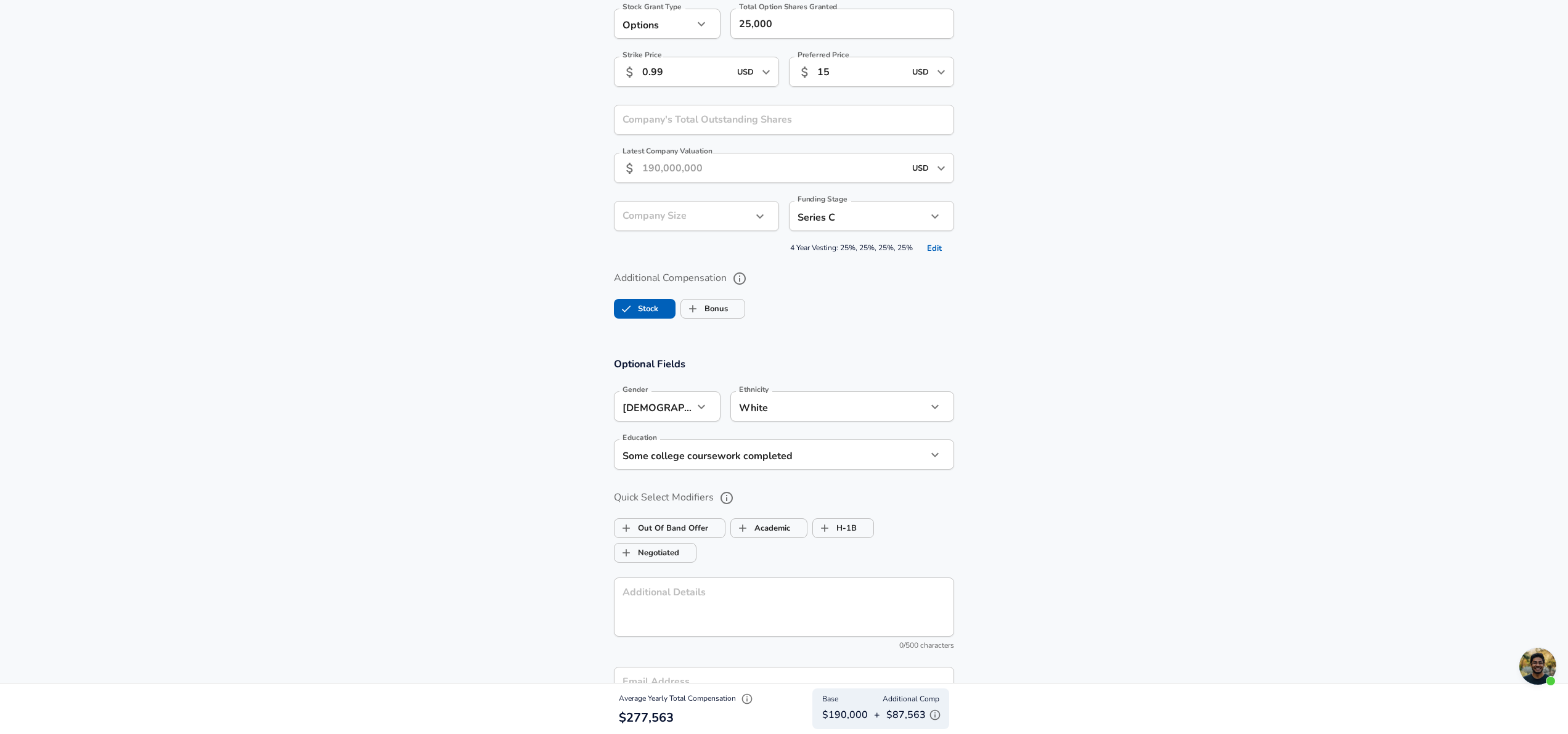
drag, startPoint x: 1256, startPoint y: 490, endPoint x: 1233, endPoint y: 488, distance: 23.1
click at [1256, 490] on section "Optional Fields Gender [DEMOGRAPHIC_DATA] [DEMOGRAPHIC_DATA] Gender Ethnicity W…" at bounding box center [784, 546] width 1568 height 406
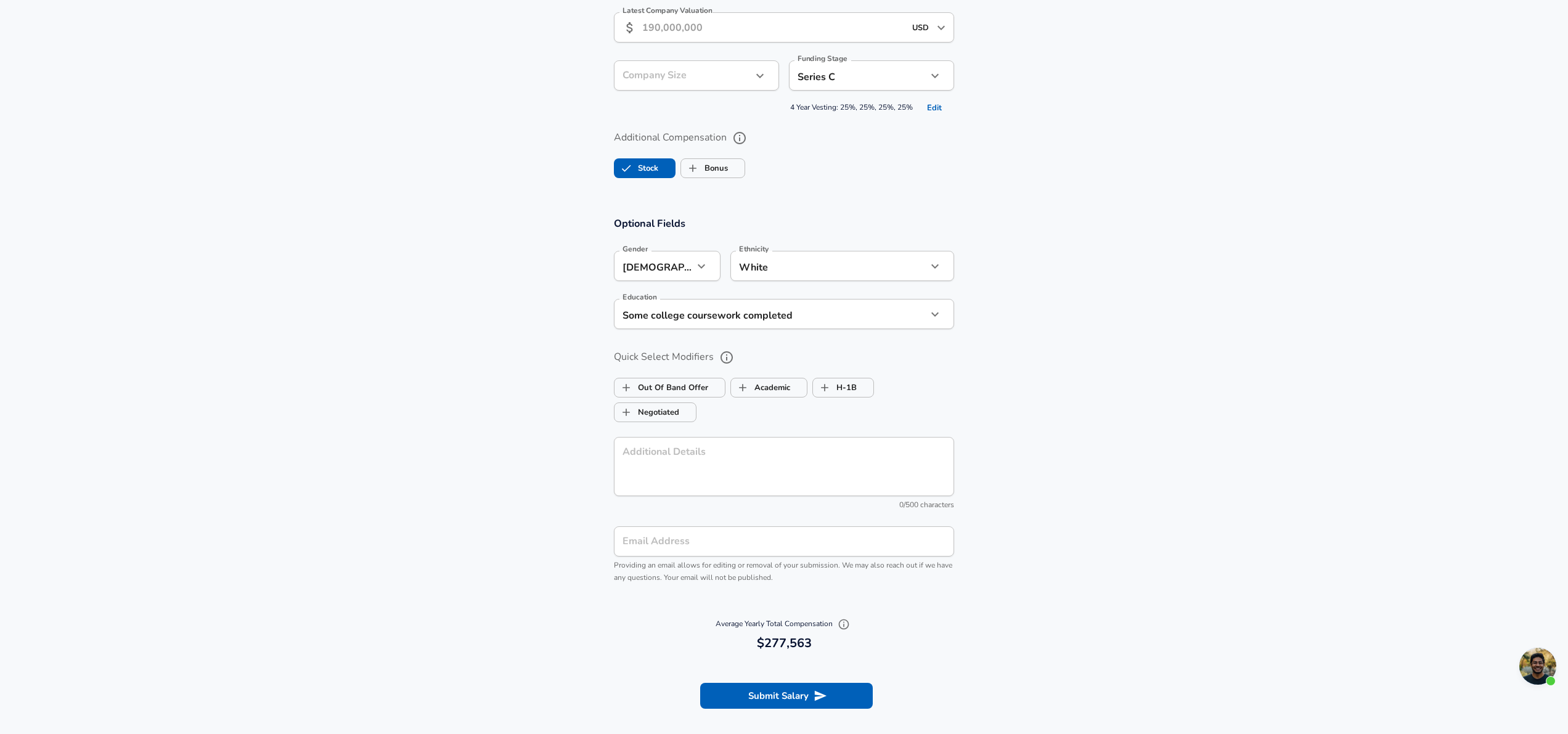
scroll to position [1056, 0]
click at [787, 695] on button "Submit Salary" at bounding box center [786, 692] width 172 height 26
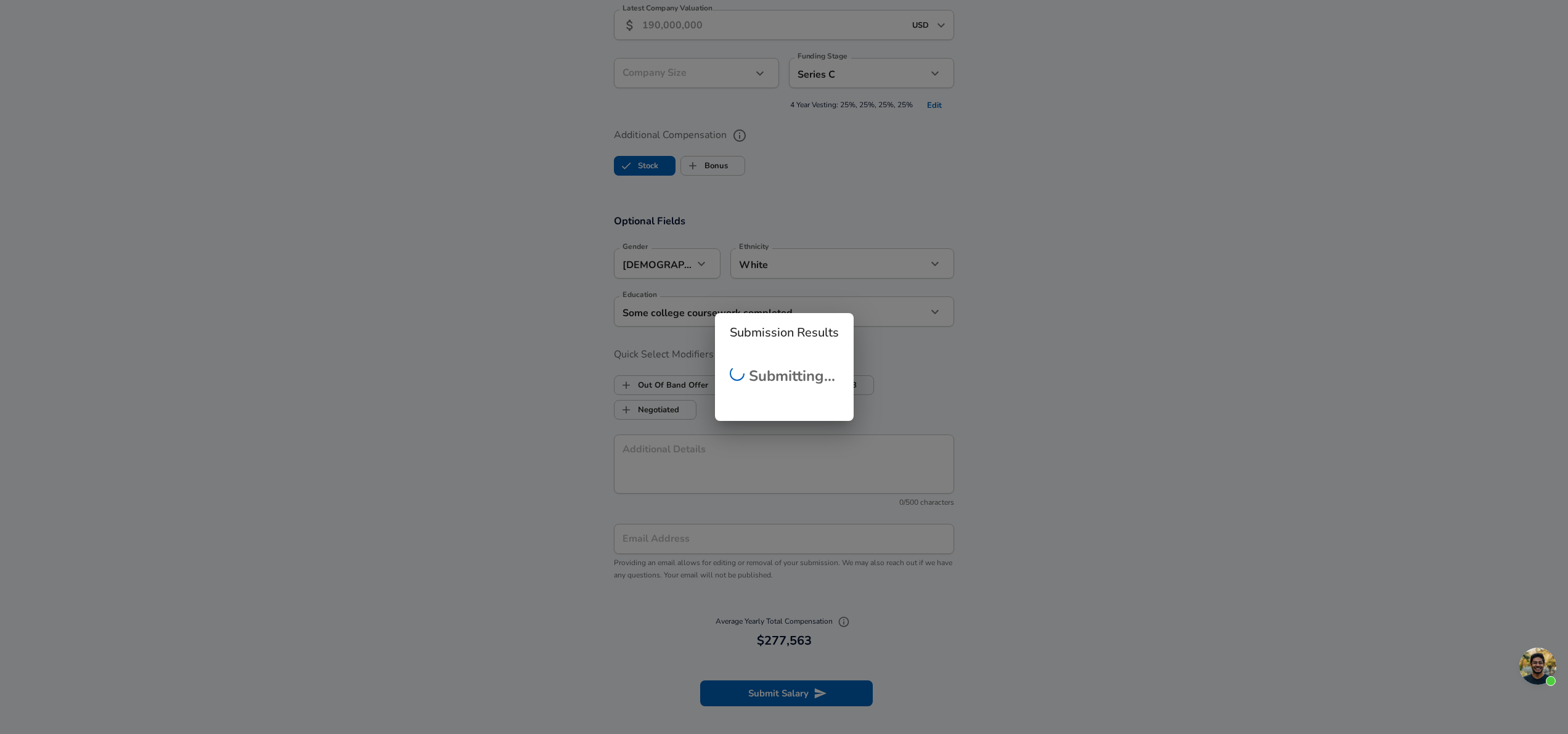
scroll to position [206, 0]
